Goal: Task Accomplishment & Management: Manage account settings

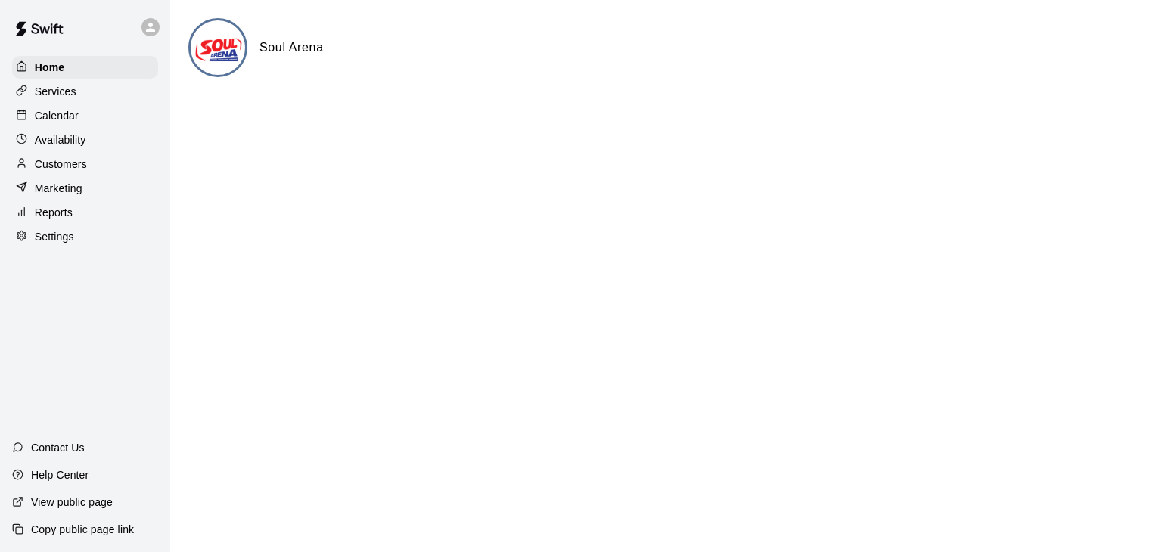
click at [64, 244] on p "Settings" at bounding box center [54, 236] width 39 height 15
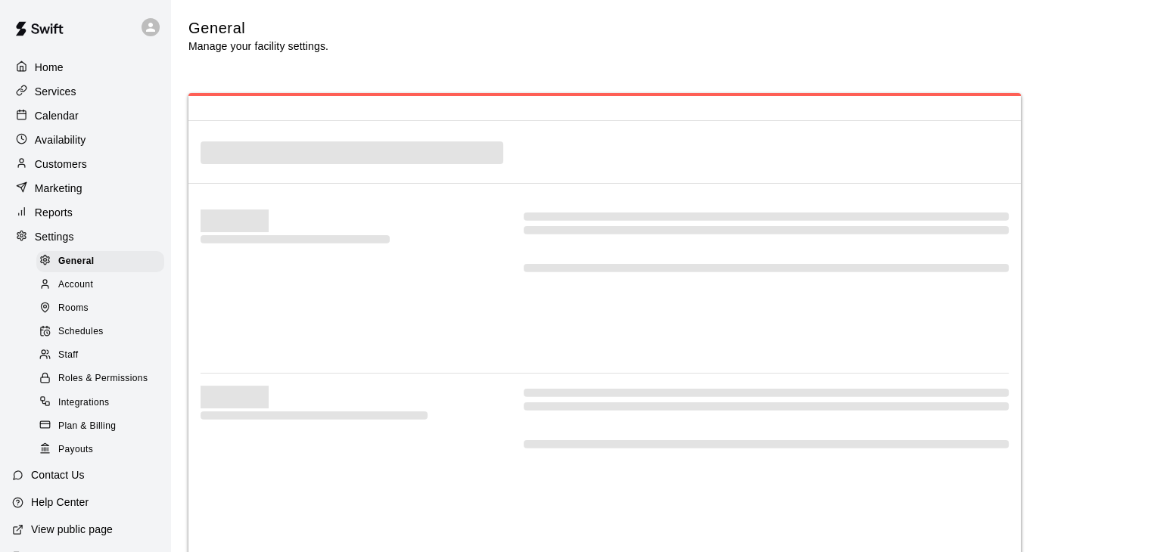
select select "**"
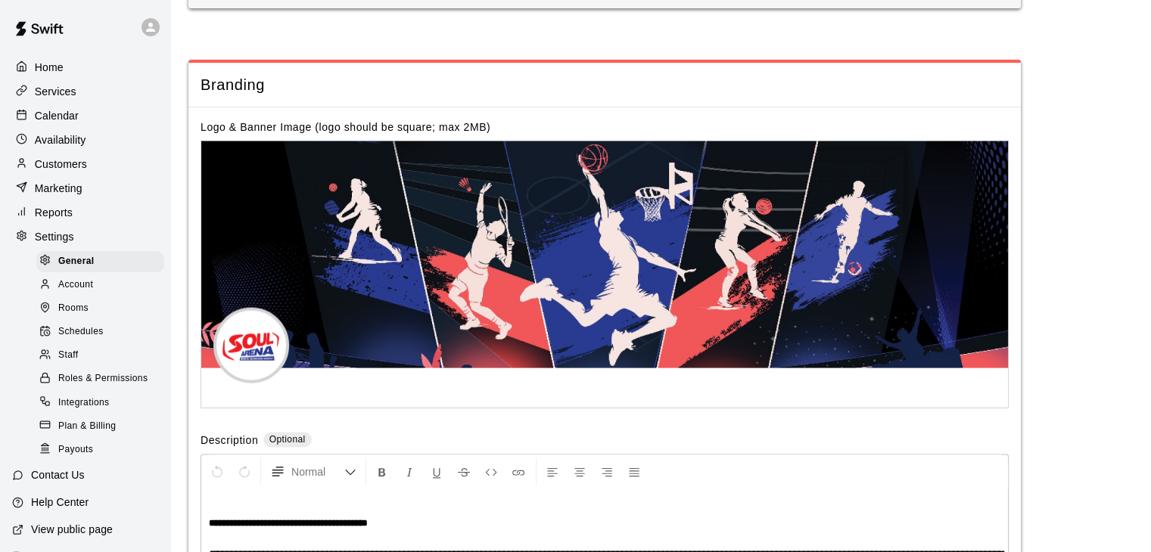
scroll to position [3055, 0]
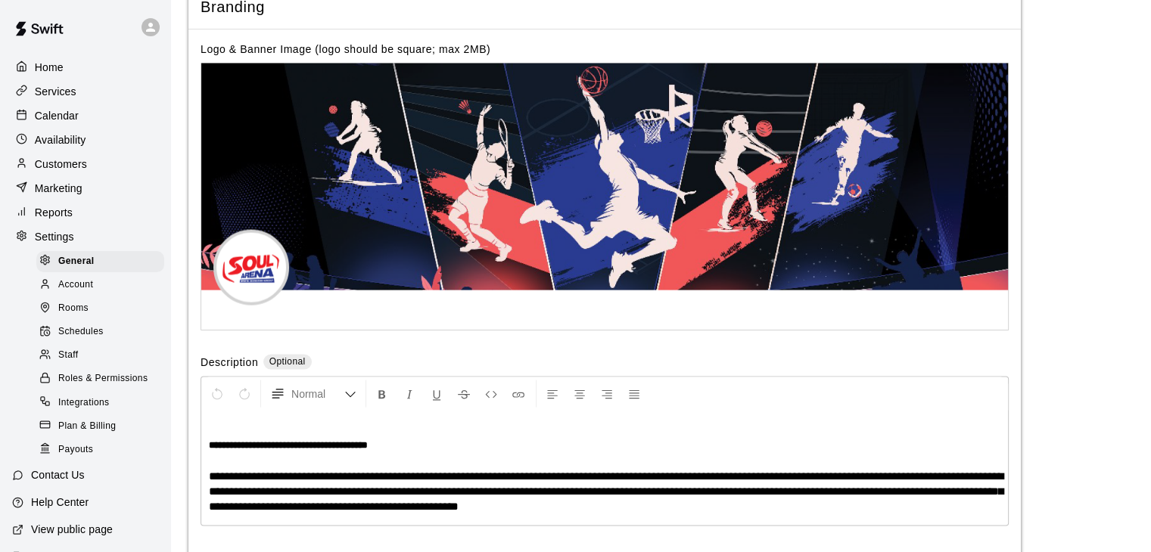
click at [74, 458] on span "Payouts" at bounding box center [75, 450] width 35 height 15
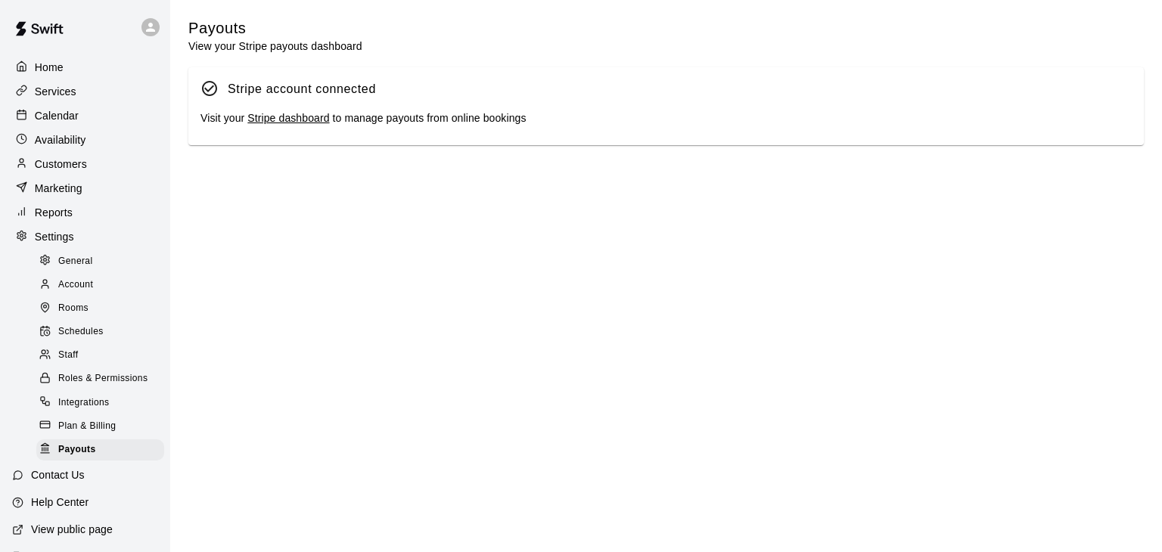
click at [85, 434] on span "Plan & Billing" at bounding box center [86, 426] width 57 height 15
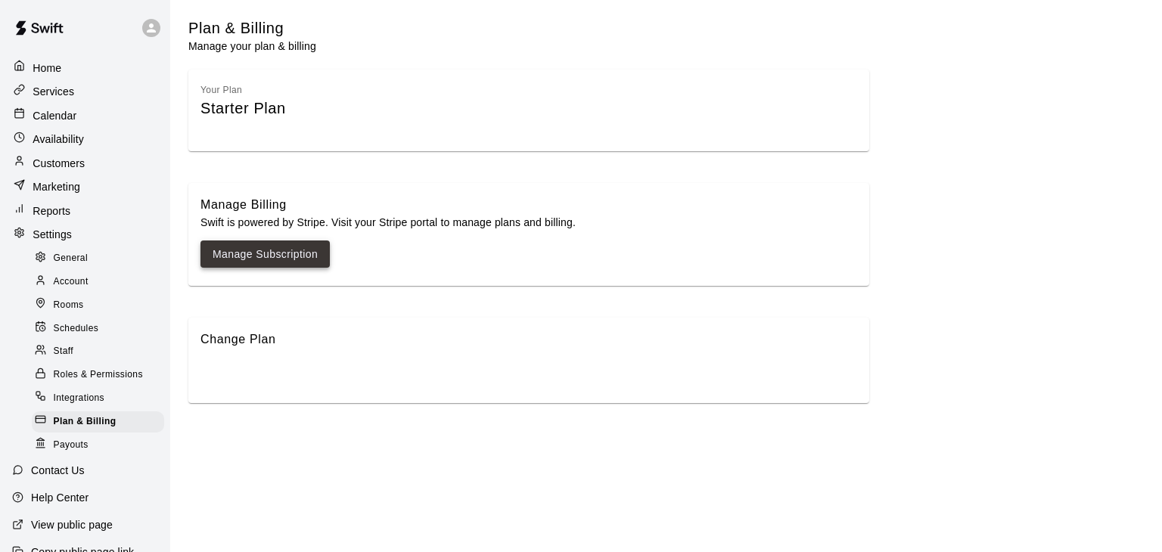
click at [288, 258] on link "Manage Subscription" at bounding box center [265, 254] width 105 height 19
